Goal: Task Accomplishment & Management: Complete application form

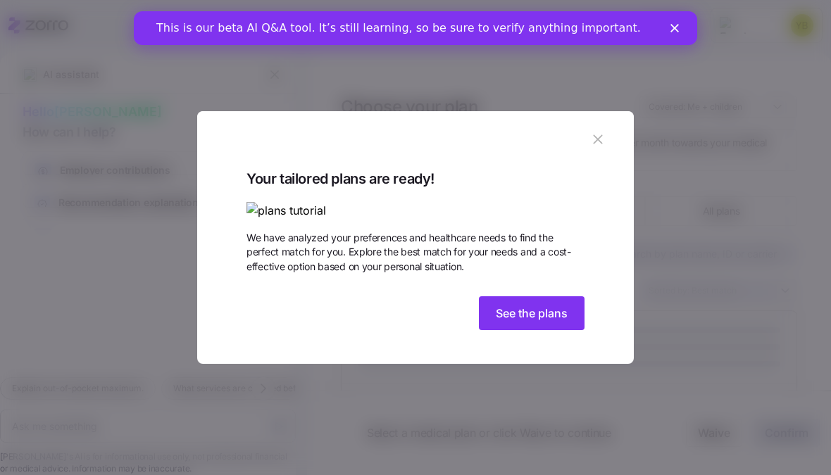
click at [608, 128] on button "button" at bounding box center [598, 139] width 23 height 23
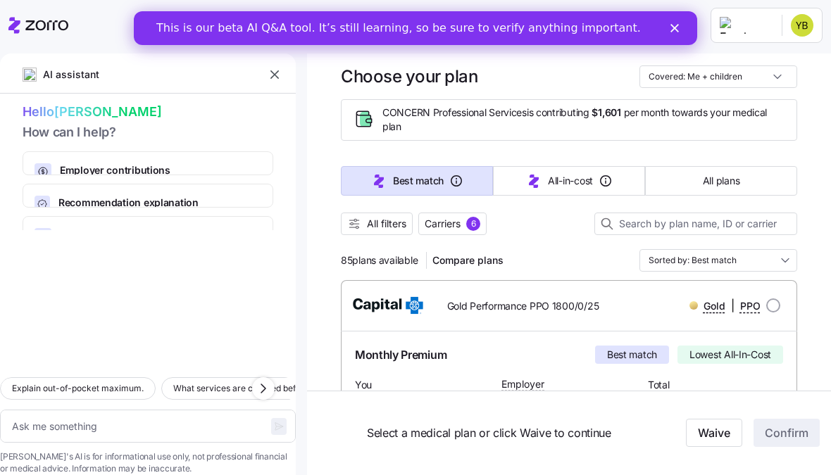
scroll to position [6, 0]
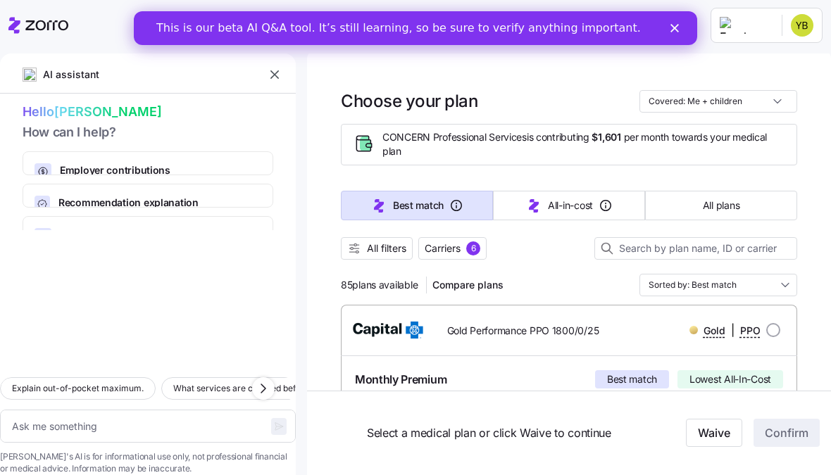
click at [673, 37] on div "This is our beta AI Q&A tool. It’s still learning, so be sure to verify anythin…" at bounding box center [415, 28] width 563 height 23
click at [677, 19] on div "This is our beta AI Q&A tool. It’s still learning, so be sure to verify anythin…" at bounding box center [415, 28] width 563 height 23
click at [673, 25] on icon "Close" at bounding box center [675, 28] width 8 height 8
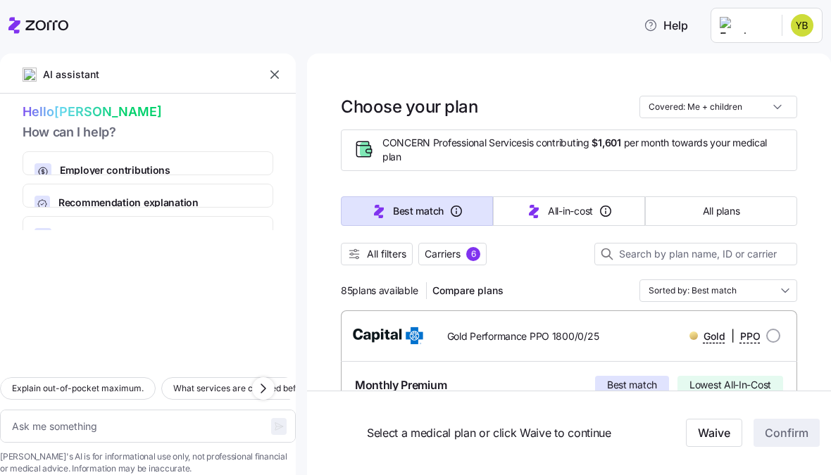
scroll to position [0, 0]
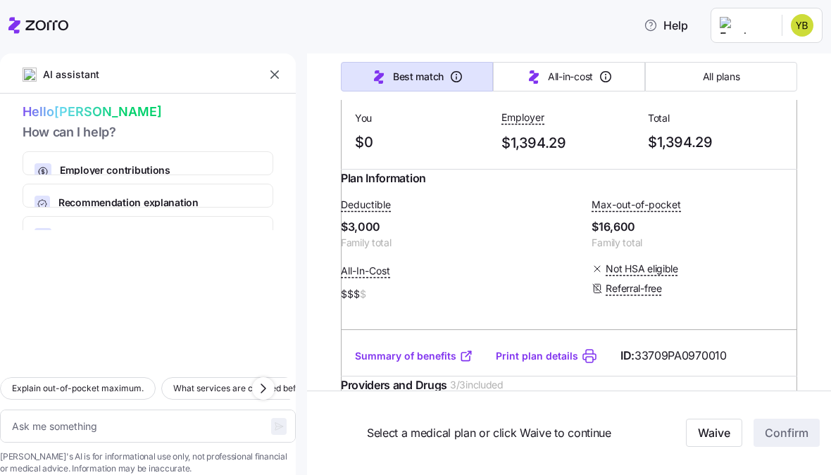
type textarea "x"
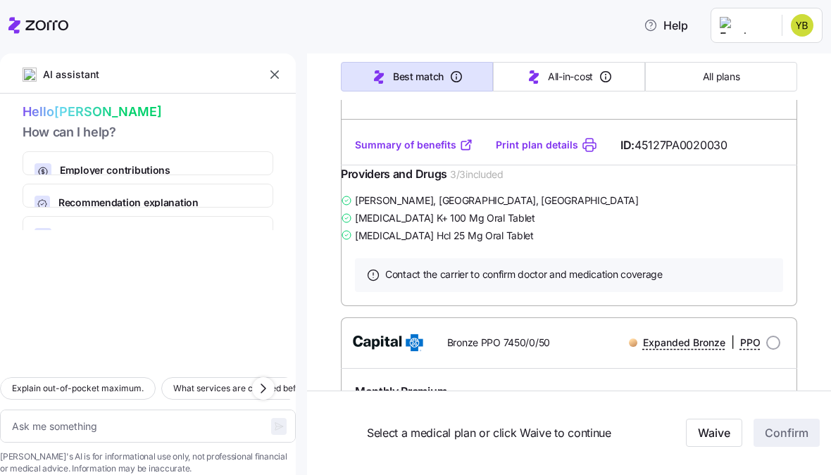
scroll to position [10368, 0]
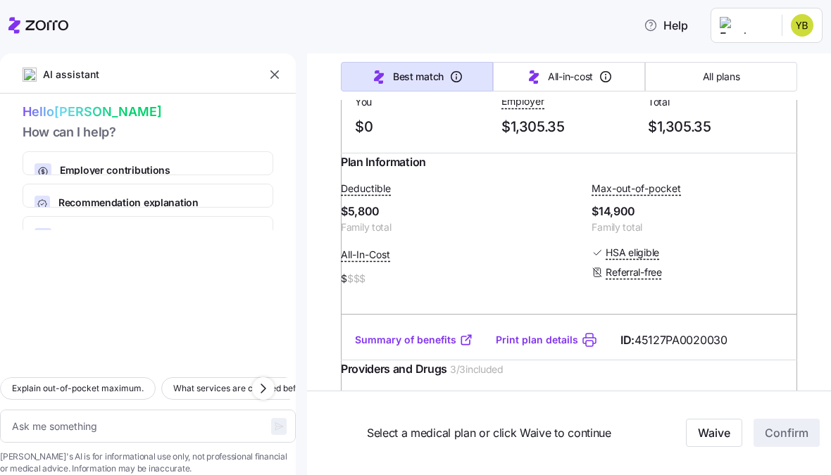
scroll to position [10163, 0]
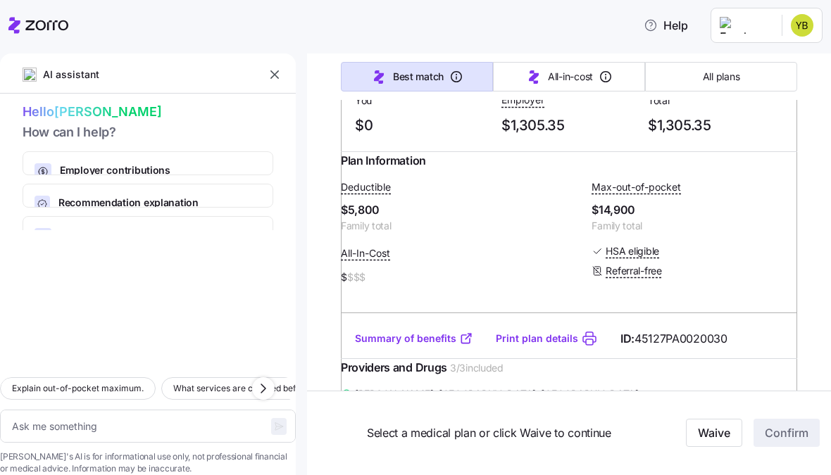
radio input "true"
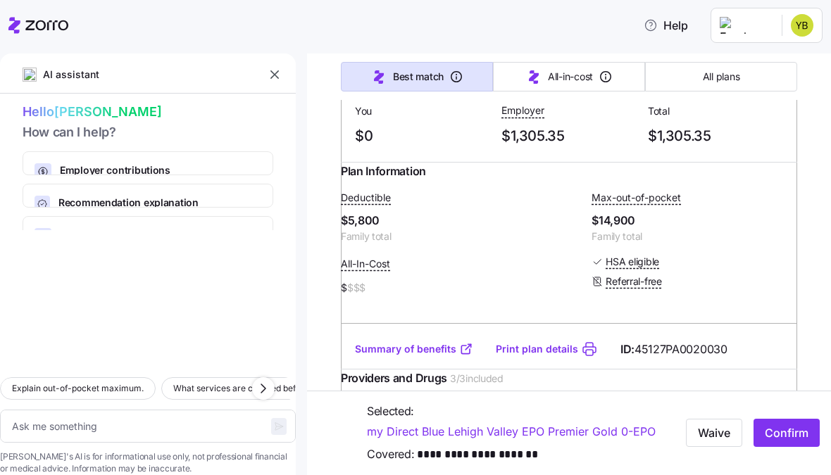
scroll to position [10151, 0]
click at [796, 433] on span "Confirm" at bounding box center [787, 433] width 44 height 17
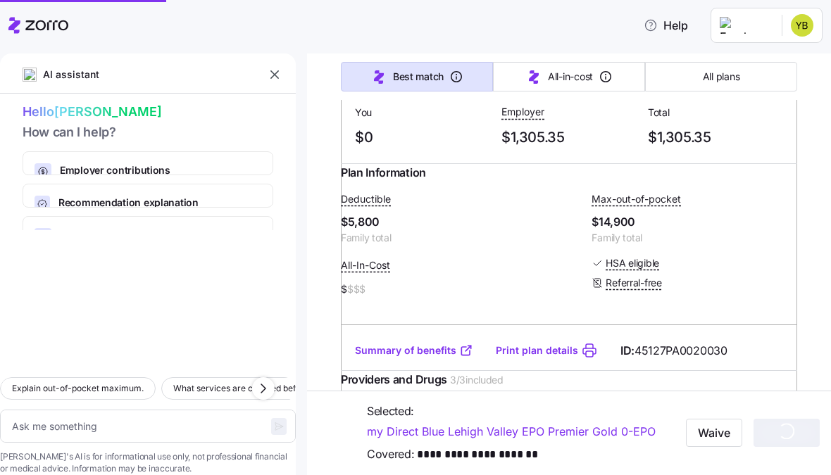
type textarea "x"
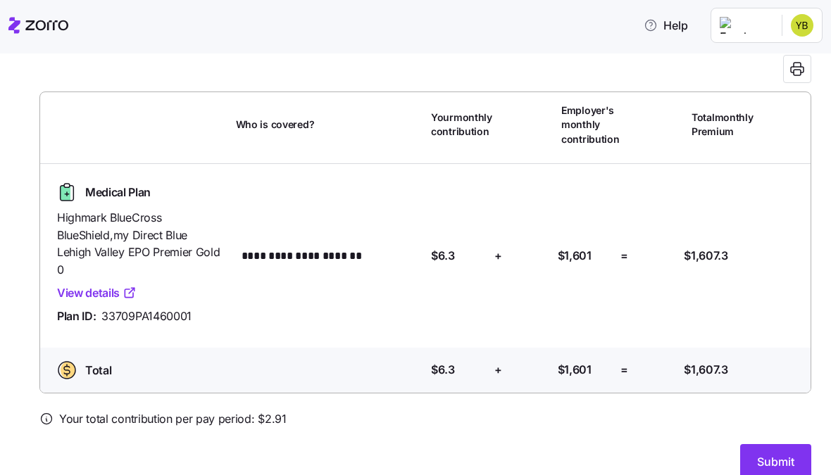
scroll to position [66, 0]
click at [775, 454] on span "Submit" at bounding box center [775, 462] width 37 height 17
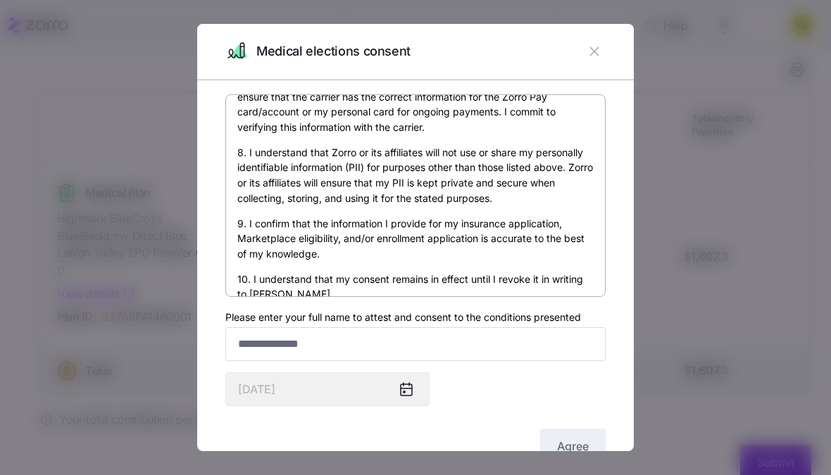
scroll to position [799, 0]
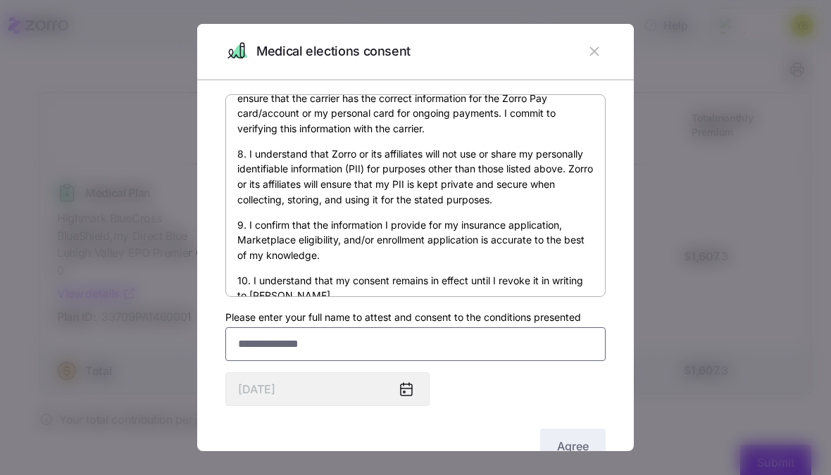
click at [298, 342] on input "Please enter your full name to attest and consent to the conditions presented" at bounding box center [415, 345] width 380 height 34
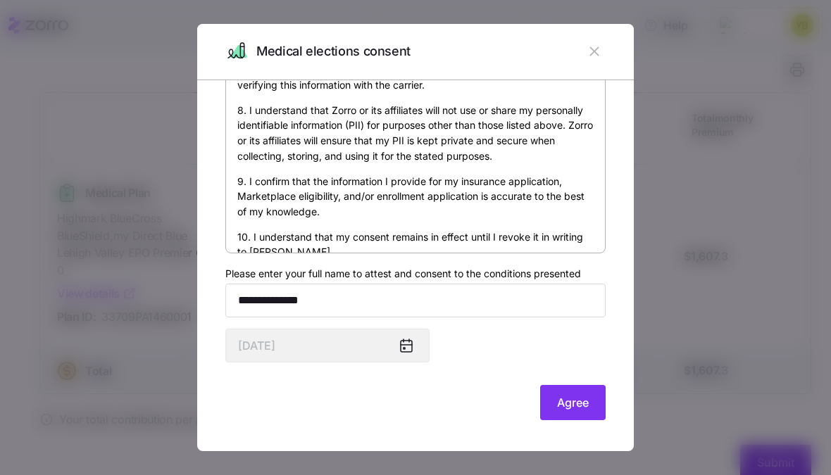
scroll to position [44, 0]
type input "**********"
click at [568, 405] on span "Agree" at bounding box center [573, 402] width 32 height 17
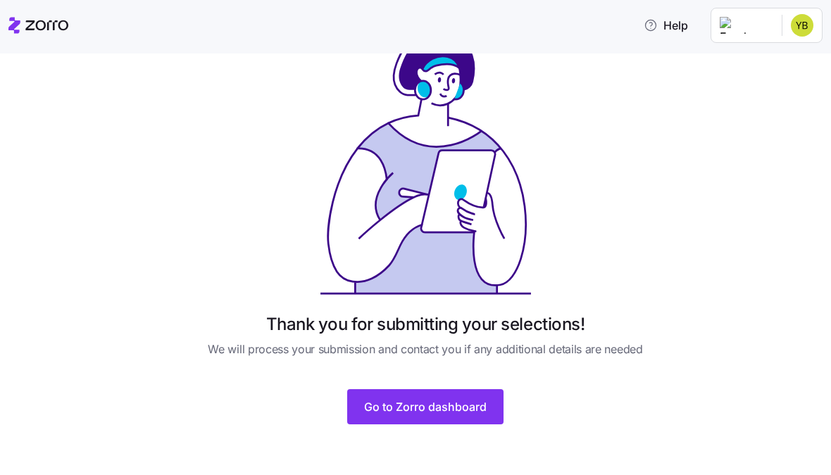
scroll to position [48, 0]
click at [455, 411] on span "Go to Zorro dashboard" at bounding box center [425, 407] width 123 height 17
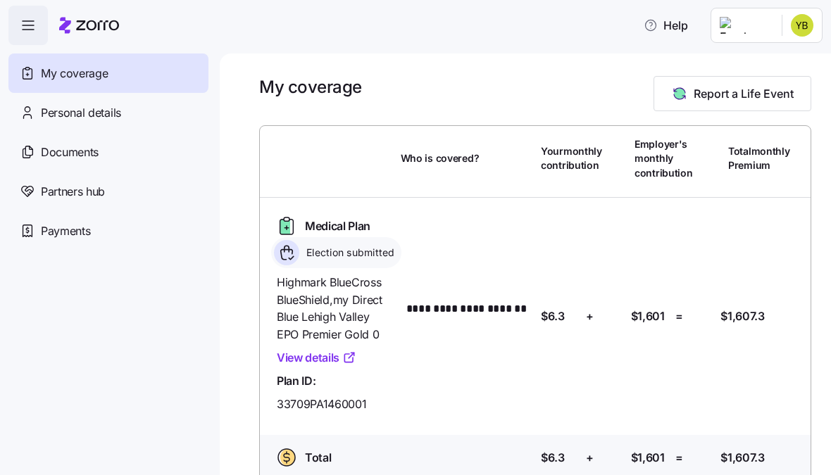
click at [97, 153] on span "Documents" at bounding box center [70, 153] width 58 height 18
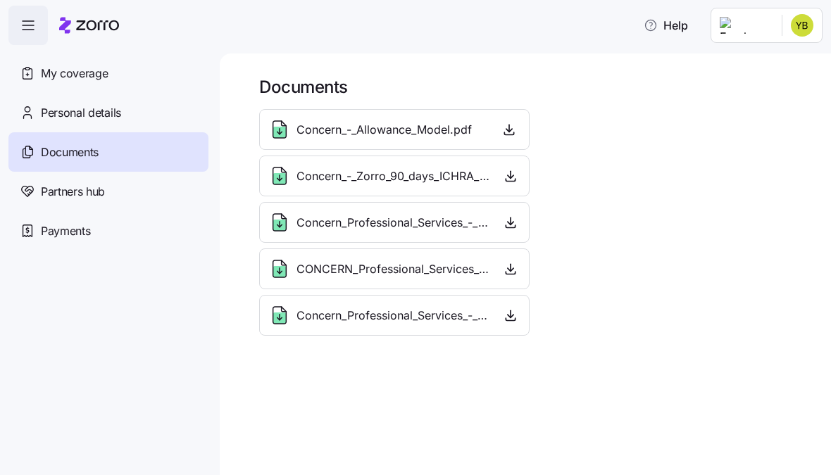
click at [371, 129] on span "Concern_-_Allowance_Model.pdf" at bounding box center [384, 130] width 175 height 18
click at [80, 234] on span "Payments" at bounding box center [65, 232] width 49 height 18
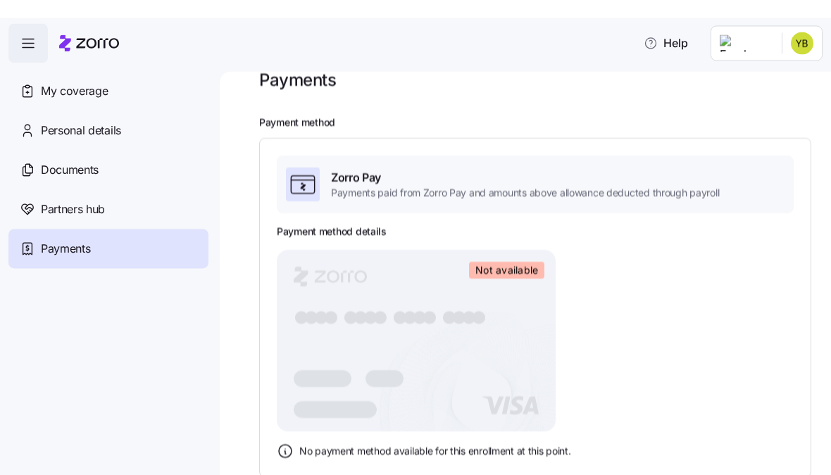
scroll to position [7, 0]
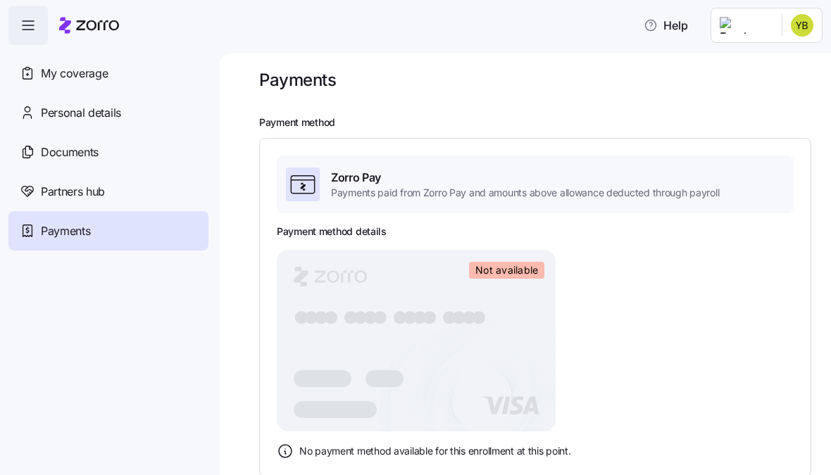
click at [20, 32] on icon "button" at bounding box center [28, 25] width 17 height 17
